Goal: Navigation & Orientation: Find specific page/section

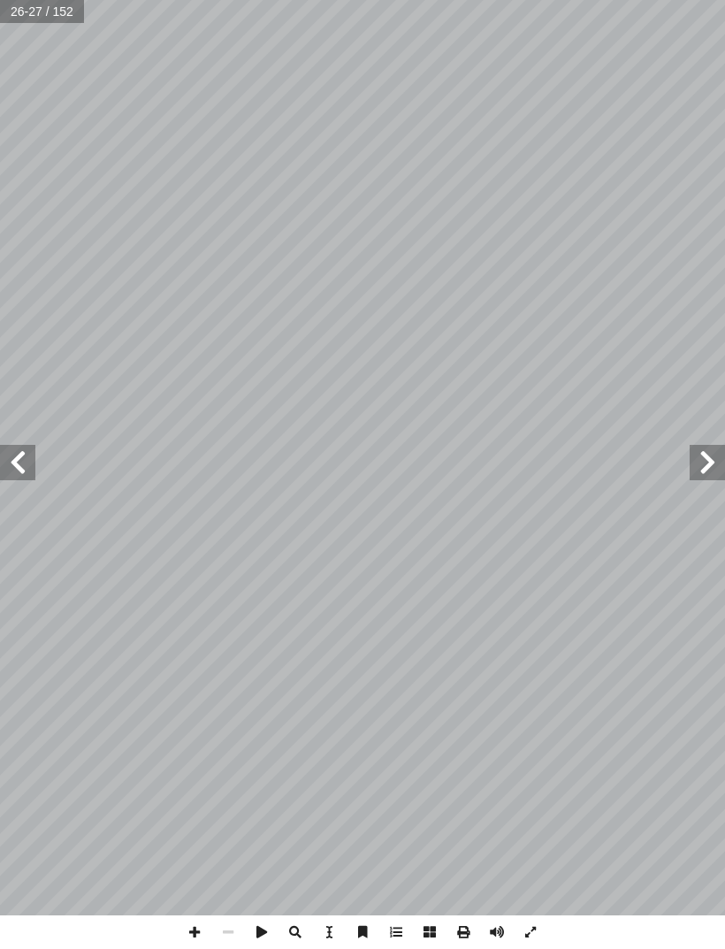
click at [698, 458] on span at bounding box center [707, 462] width 35 height 35
click at [701, 454] on span at bounding box center [707, 462] width 35 height 35
click at [34, 466] on span at bounding box center [17, 462] width 35 height 35
click at [21, 450] on span at bounding box center [17, 462] width 35 height 35
click at [13, 479] on span at bounding box center [17, 462] width 35 height 35
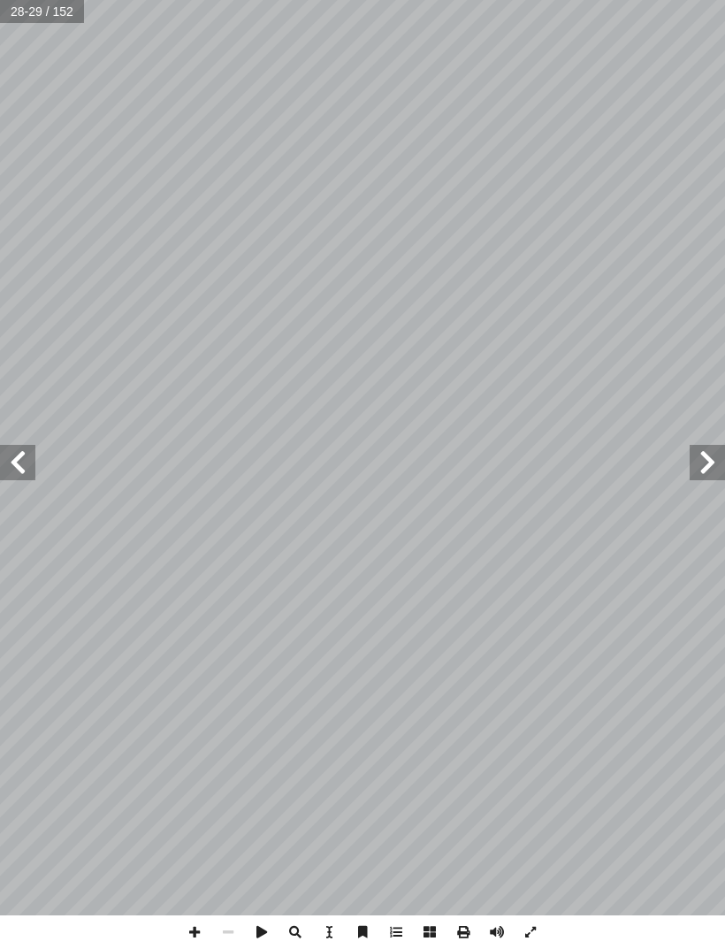
click at [696, 464] on span at bounding box center [707, 462] width 35 height 35
click at [701, 450] on span at bounding box center [707, 462] width 35 height 35
click at [690, 467] on span at bounding box center [707, 462] width 35 height 35
click at [694, 458] on span at bounding box center [707, 462] width 35 height 35
click at [21, 445] on span at bounding box center [17, 462] width 35 height 35
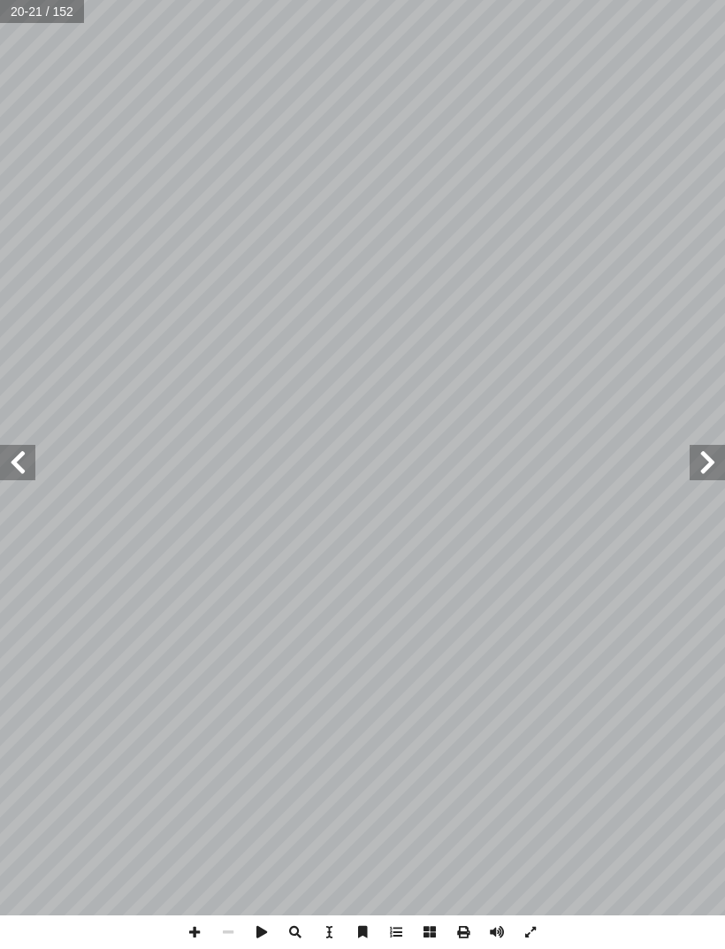
click at [25, 462] on span at bounding box center [17, 462] width 35 height 35
click at [32, 467] on span at bounding box center [17, 462] width 35 height 35
click at [21, 465] on span at bounding box center [17, 462] width 35 height 35
click at [22, 458] on span at bounding box center [17, 462] width 35 height 35
click at [701, 470] on span at bounding box center [707, 462] width 35 height 35
